Goal: Find specific page/section: Find specific page/section

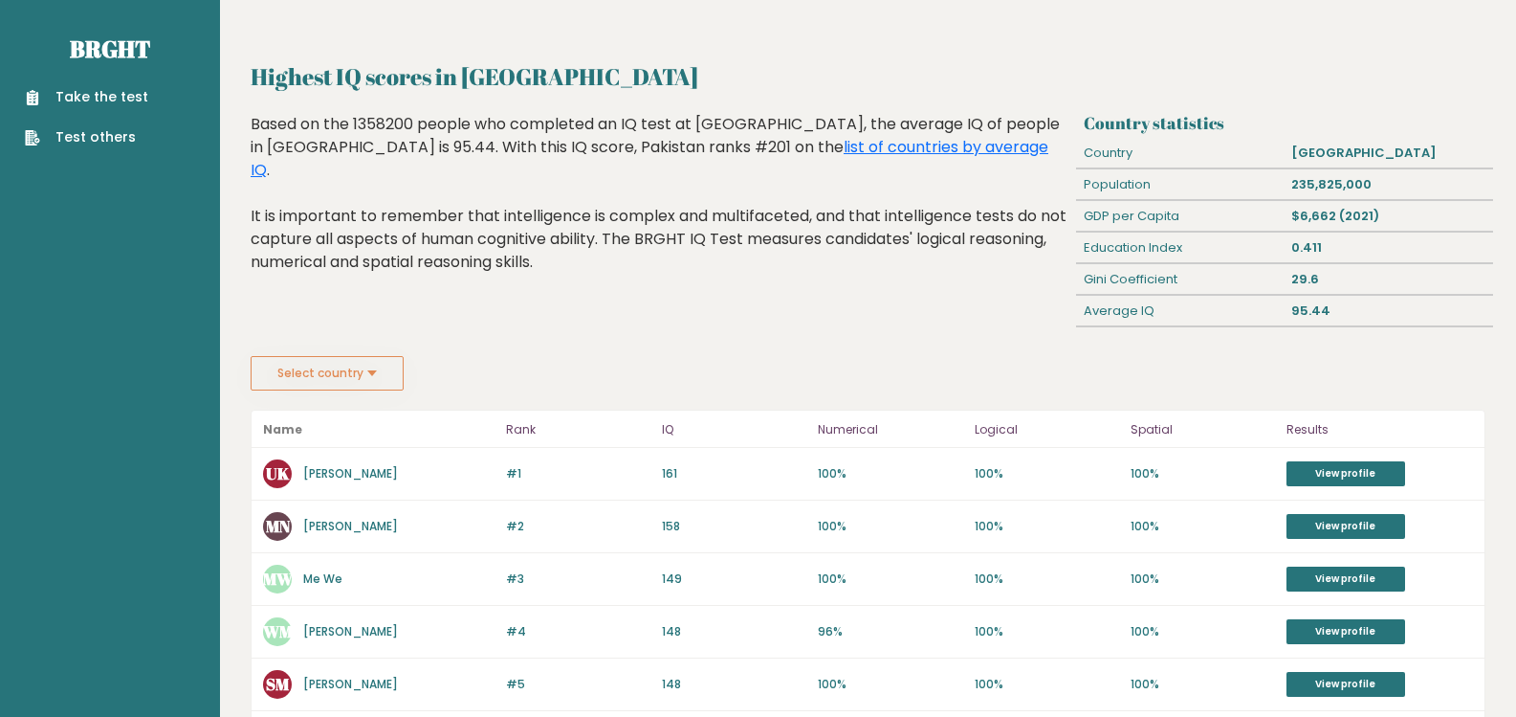
click at [378, 367] on button "Select country" at bounding box center [327, 373] width 153 height 34
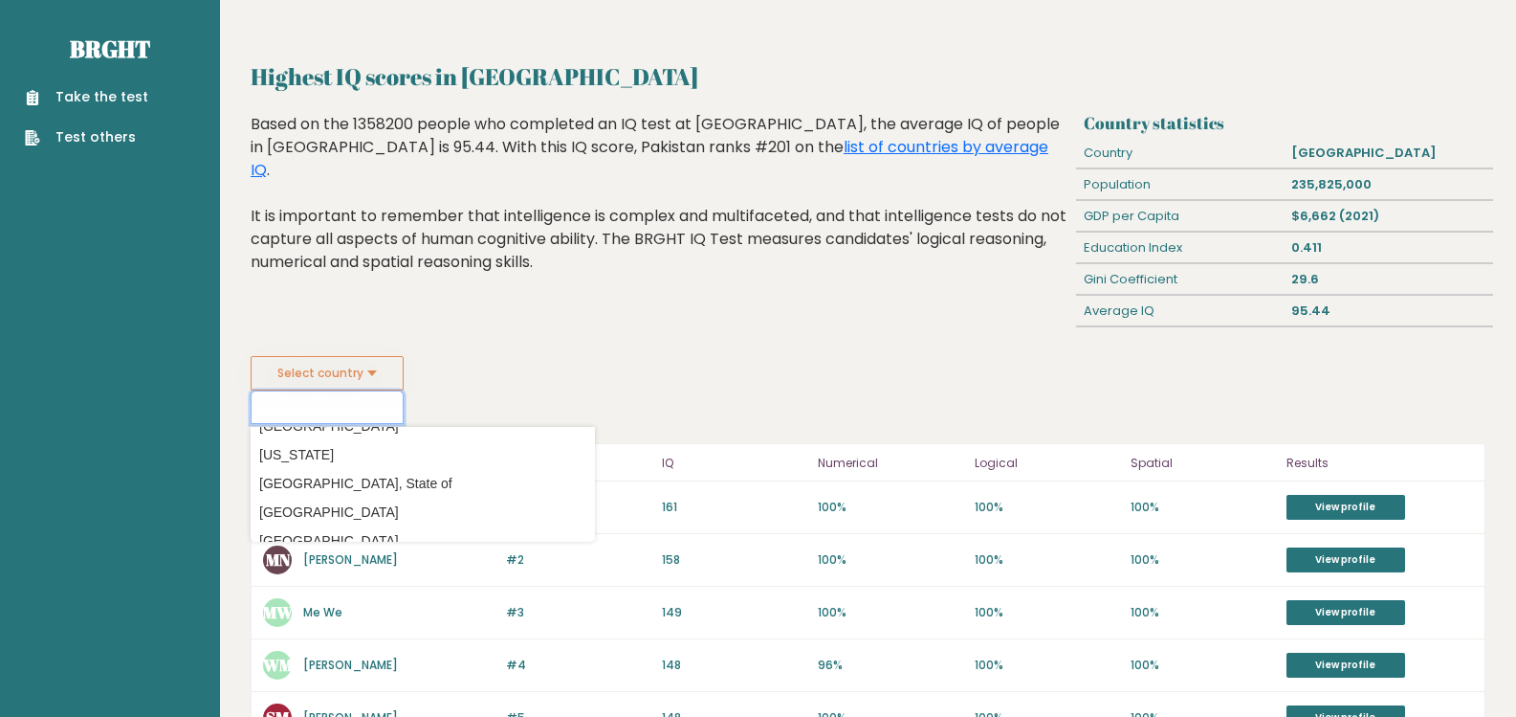
scroll to position [4688, 0]
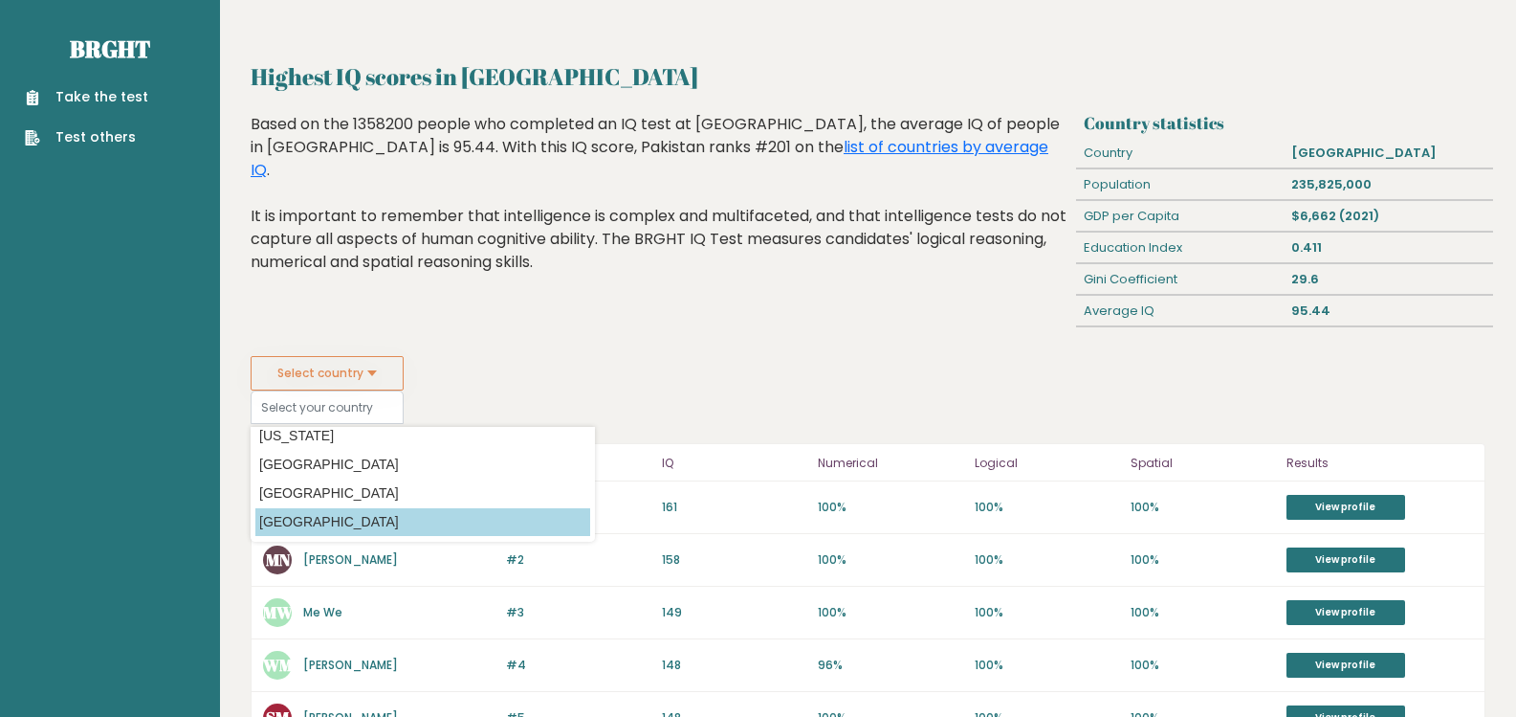
click at [311, 518] on option "[GEOGRAPHIC_DATA]" at bounding box center [422, 522] width 335 height 28
type input "[GEOGRAPHIC_DATA]"
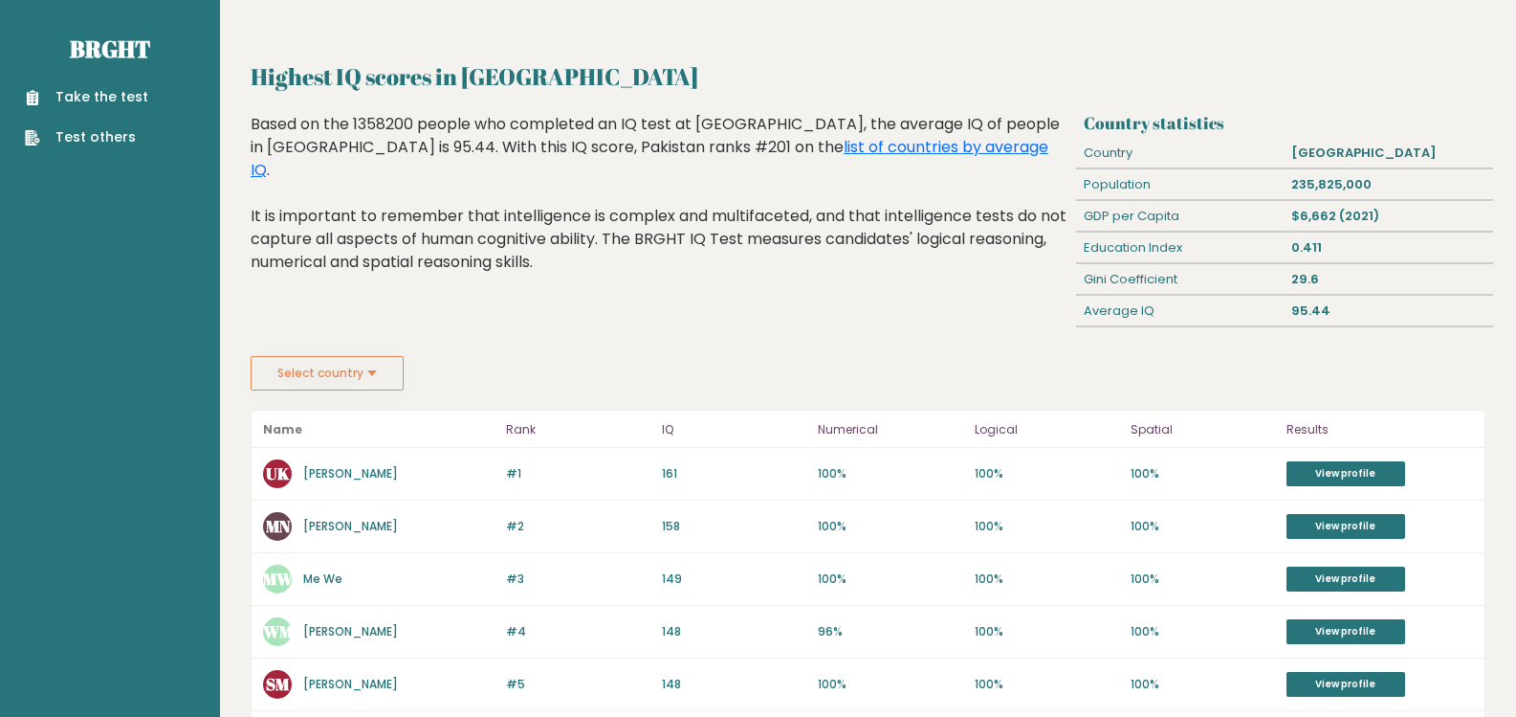
click at [364, 372] on button "Select country" at bounding box center [327, 373] width 153 height 34
